Goal: Navigation & Orientation: Find specific page/section

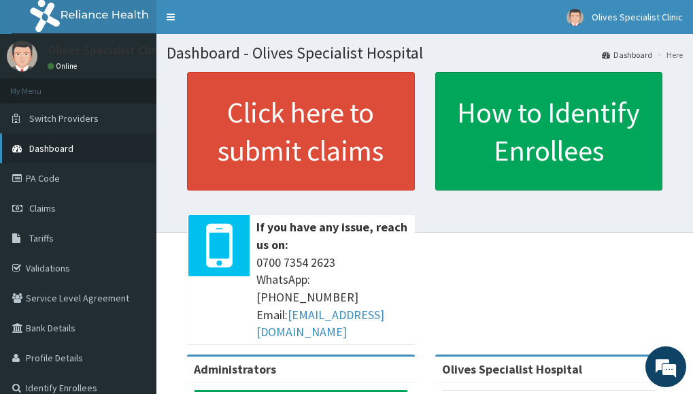
click at [48, 149] on span "Dashboard" at bounding box center [51, 148] width 44 height 12
click at [58, 268] on link "Validations" at bounding box center [78, 268] width 156 height 30
